Goal: Task Accomplishment & Management: Use online tool/utility

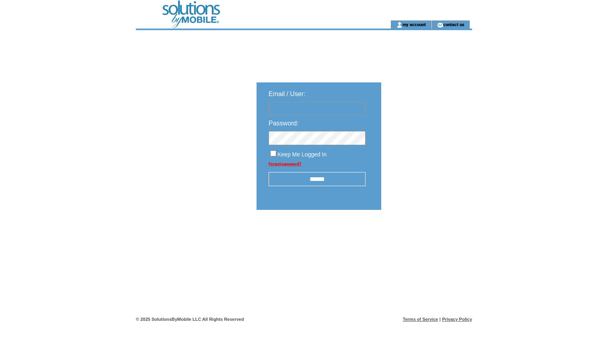
type input "**********"
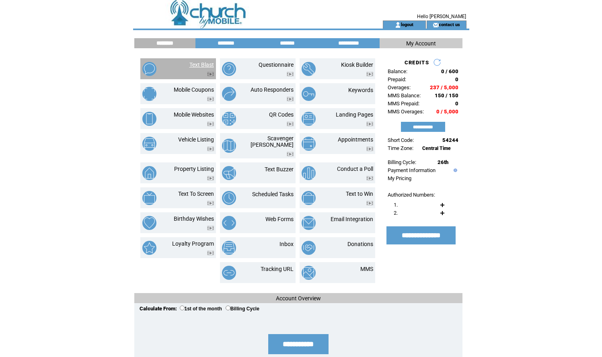
click at [202, 62] on link "Text Blast" at bounding box center [201, 65] width 25 height 6
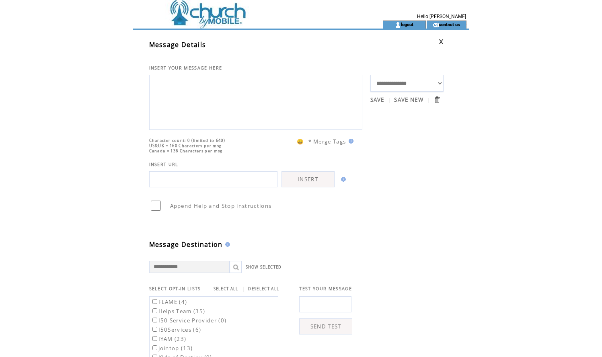
drag, startPoint x: 0, startPoint y: 0, endPoint x: 215, endPoint y: 88, distance: 232.1
click at [215, 88] on textarea at bounding box center [256, 101] width 204 height 48
type textarea "*"
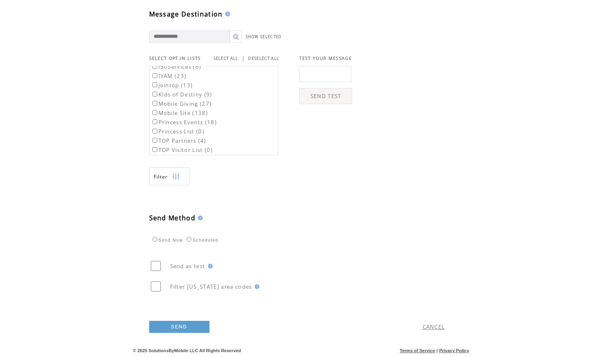
scroll to position [35, 0]
type textarea "**********"
click at [191, 242] on label "Scheduled" at bounding box center [202, 240] width 34 height 5
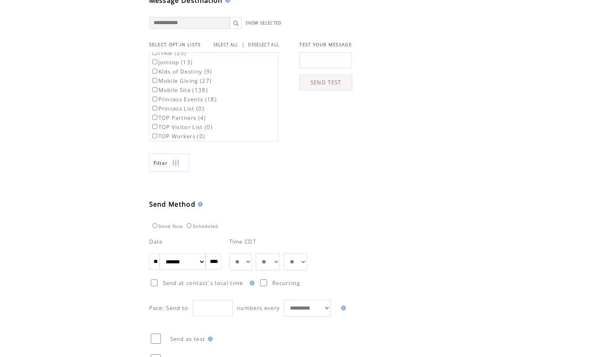
select select "*"
select select "**"
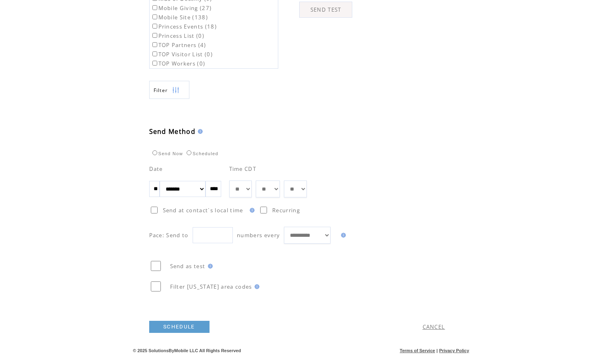
scroll to position [333, 0]
click at [177, 327] on link "SCHEDULE" at bounding box center [179, 327] width 60 height 12
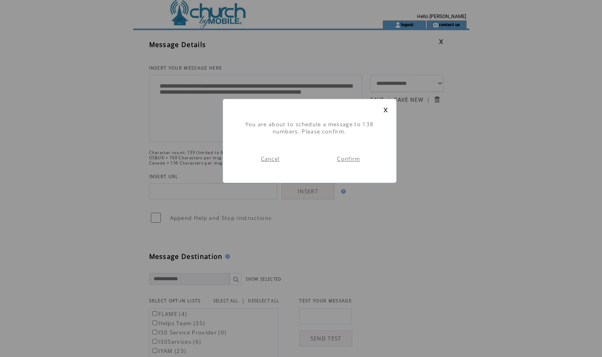
scroll to position [0, 0]
click at [343, 160] on link "Confirm" at bounding box center [348, 158] width 23 height 7
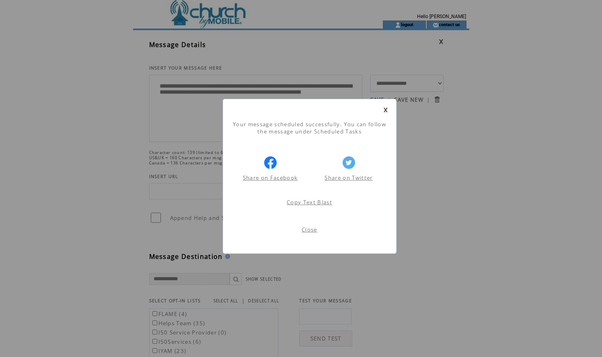
scroll to position [0, 0]
click at [310, 228] on link "Close" at bounding box center [310, 229] width 16 height 7
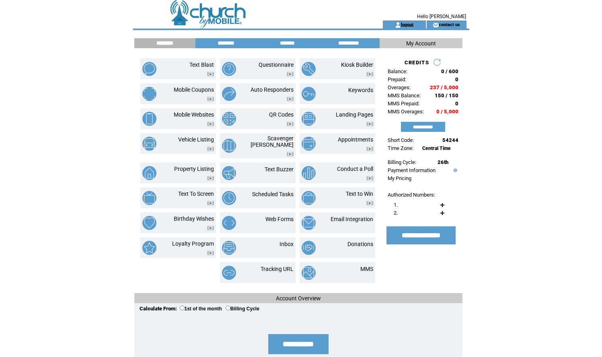
click at [408, 23] on link "logout" at bounding box center [407, 24] width 12 height 5
